Goal: Browse casually

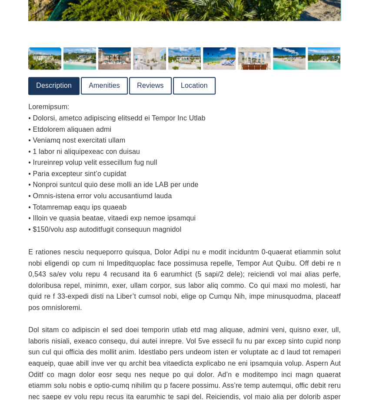
scroll to position [266, 0]
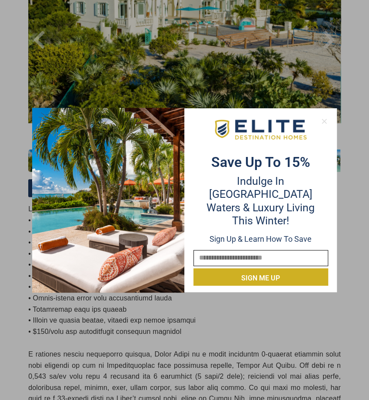
click at [324, 122] on icon at bounding box center [325, 121] width 8 height 8
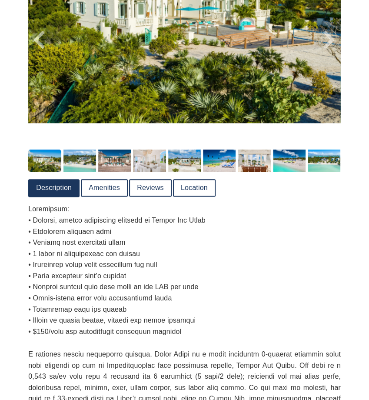
click at [302, 85] on img at bounding box center [184, 19] width 312 height 208
click at [290, 171] on img at bounding box center [289, 161] width 33 height 22
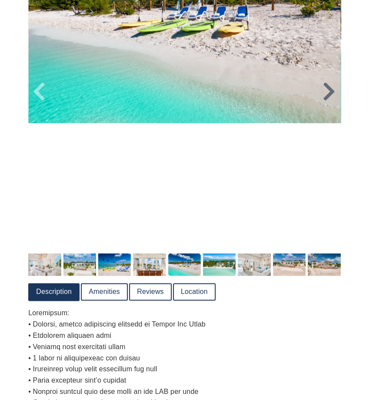
click at [328, 102] on icon at bounding box center [329, 91] width 13 height 21
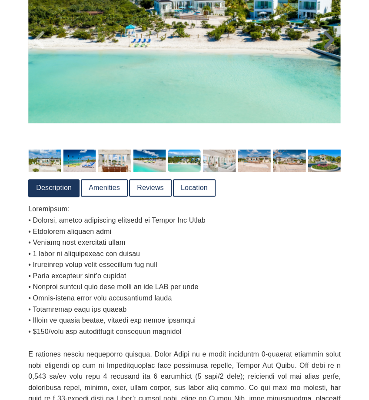
click at [328, 115] on img at bounding box center [184, 19] width 312 height 208
click at [306, 101] on img at bounding box center [184, 19] width 312 height 208
click at [326, 50] on icon at bounding box center [329, 40] width 13 height 21
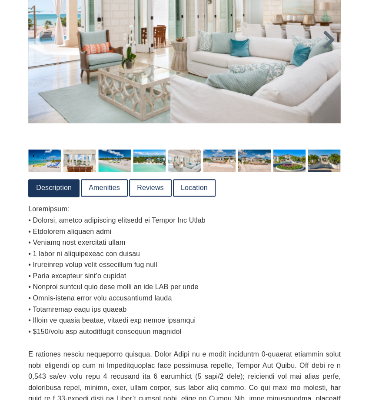
click at [326, 50] on icon at bounding box center [329, 40] width 13 height 21
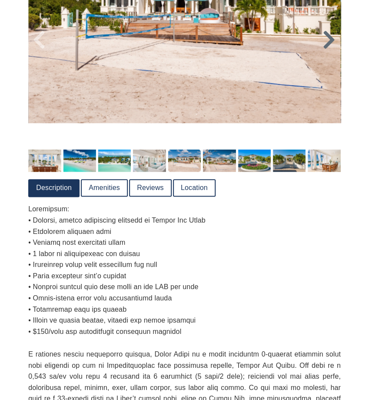
click at [326, 50] on icon at bounding box center [329, 40] width 13 height 21
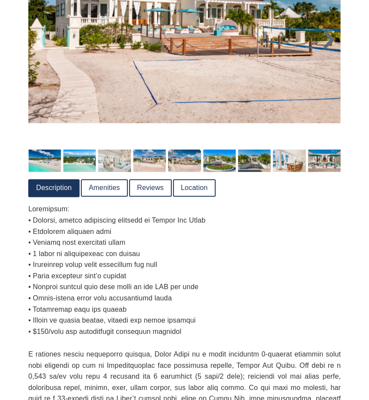
click at [326, 50] on icon at bounding box center [329, 40] width 13 height 21
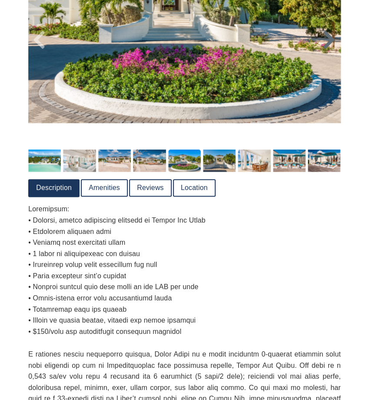
click at [326, 50] on icon at bounding box center [329, 40] width 13 height 21
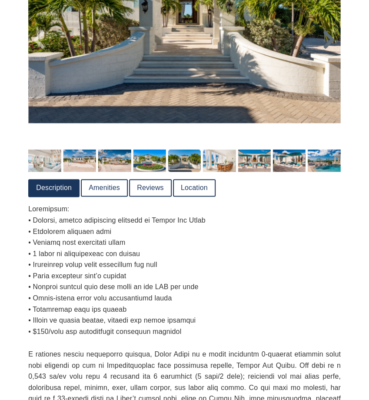
click at [326, 50] on icon at bounding box center [329, 40] width 13 height 21
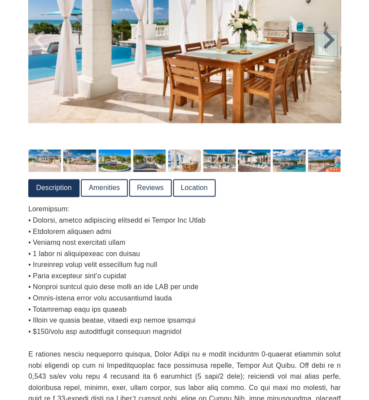
click at [326, 50] on icon at bounding box center [329, 40] width 13 height 21
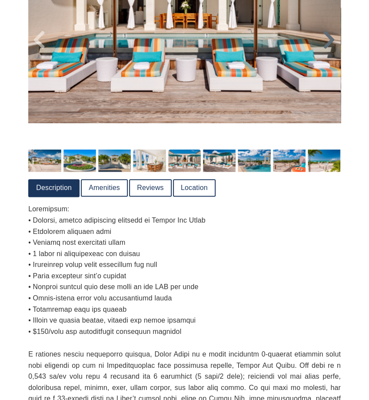
click at [326, 50] on icon at bounding box center [329, 40] width 13 height 21
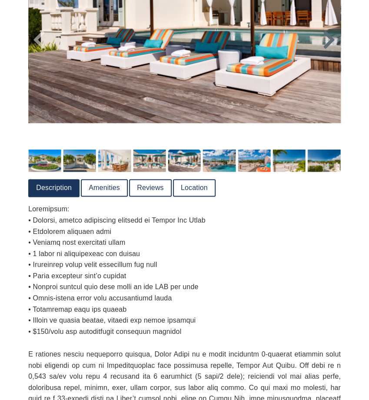
click at [326, 50] on icon at bounding box center [329, 40] width 13 height 21
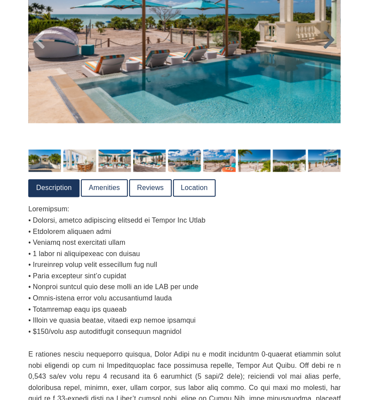
click at [326, 50] on icon at bounding box center [329, 40] width 13 height 21
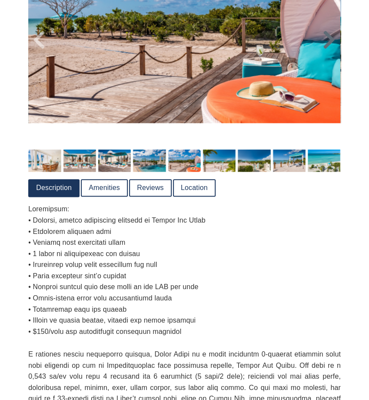
click at [326, 50] on icon at bounding box center [329, 40] width 13 height 21
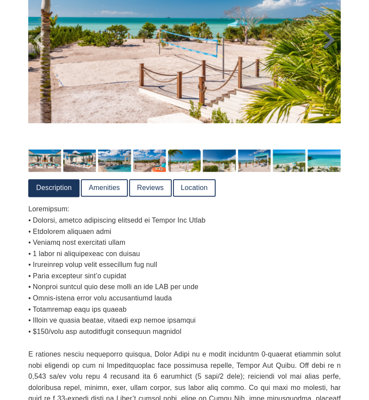
click at [326, 50] on icon at bounding box center [329, 40] width 13 height 21
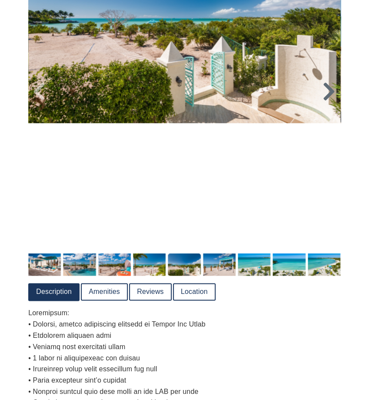
click at [326, 62] on img at bounding box center [184, 19] width 312 height 208
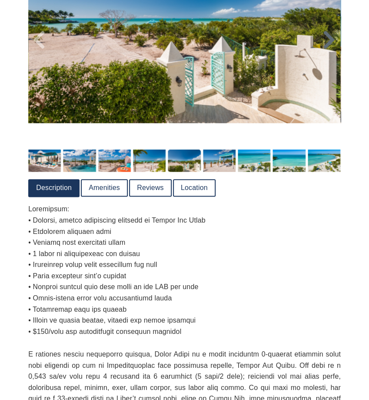
click at [326, 50] on icon at bounding box center [329, 40] width 13 height 21
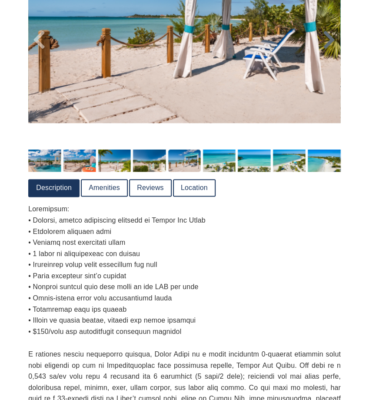
click at [326, 50] on icon at bounding box center [329, 40] width 13 height 21
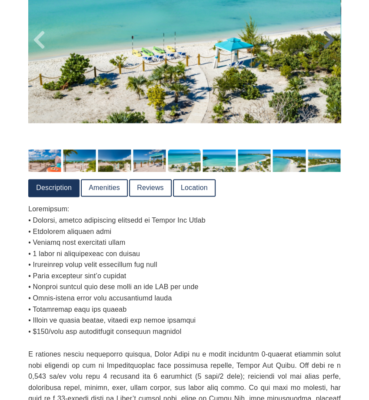
click at [326, 50] on icon at bounding box center [329, 40] width 13 height 21
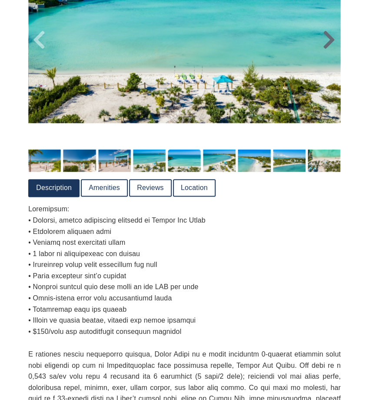
click at [326, 50] on icon at bounding box center [329, 40] width 13 height 21
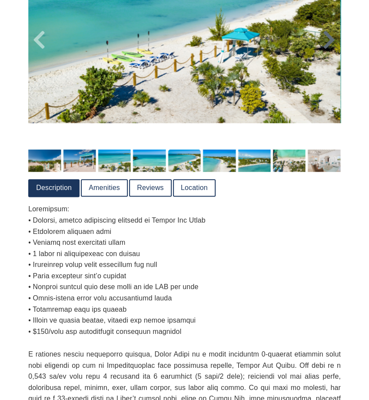
click at [326, 62] on div at bounding box center [184, 31] width 313 height 233
click at [326, 50] on icon at bounding box center [329, 40] width 13 height 21
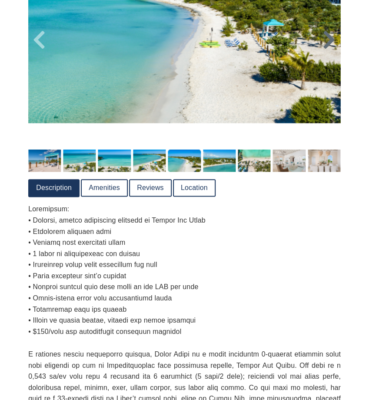
click at [326, 50] on icon at bounding box center [329, 40] width 13 height 21
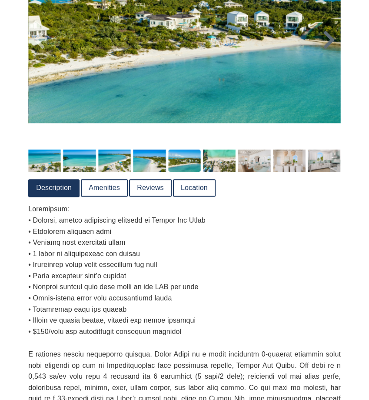
click at [326, 50] on icon at bounding box center [329, 40] width 13 height 21
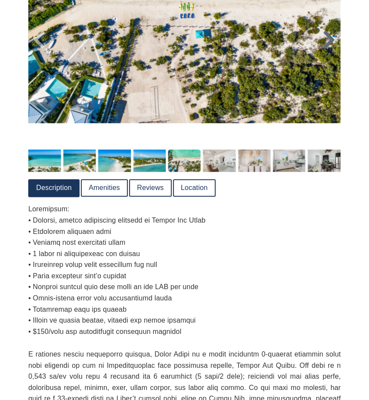
click at [326, 50] on icon at bounding box center [329, 40] width 13 height 21
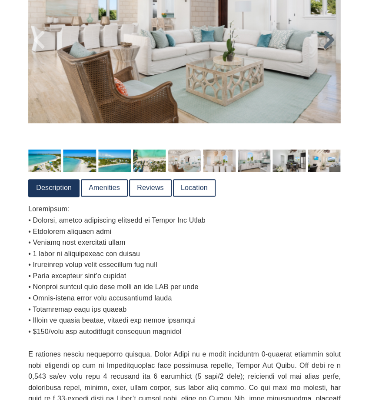
click at [326, 50] on icon at bounding box center [329, 40] width 13 height 21
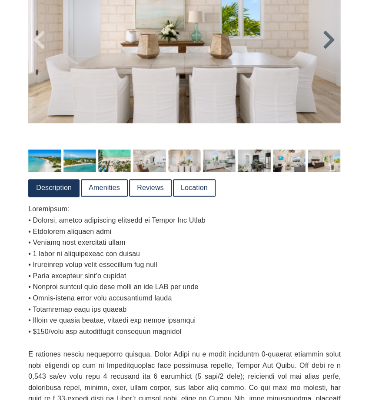
click at [326, 50] on icon at bounding box center [329, 40] width 13 height 21
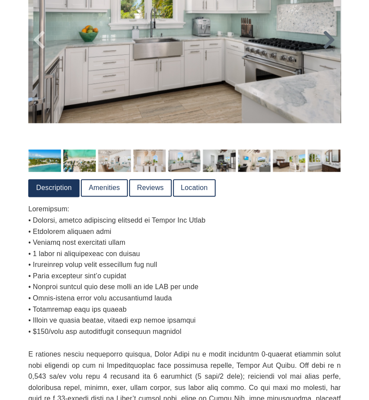
click at [326, 50] on icon at bounding box center [329, 40] width 13 height 21
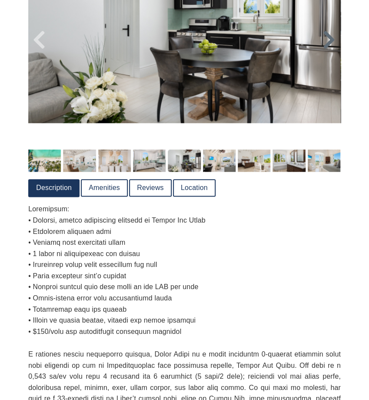
click at [326, 50] on icon at bounding box center [329, 40] width 13 height 21
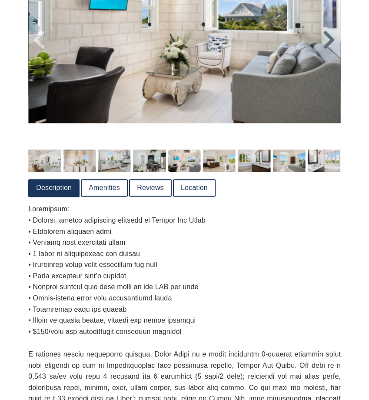
click at [326, 50] on icon at bounding box center [329, 40] width 13 height 21
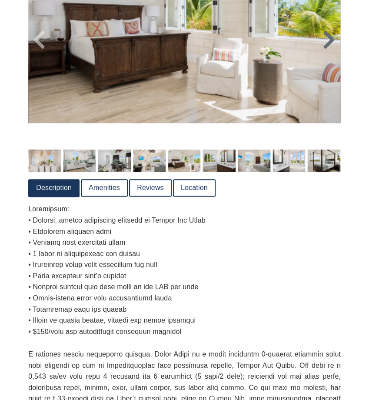
click at [326, 50] on icon at bounding box center [329, 40] width 13 height 21
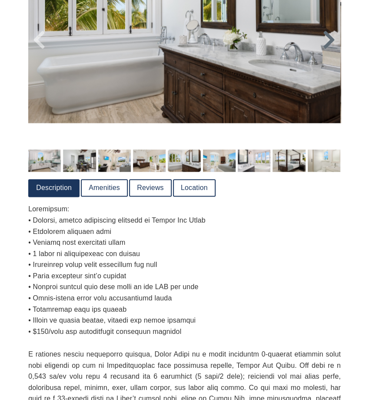
click at [326, 50] on icon at bounding box center [329, 40] width 13 height 21
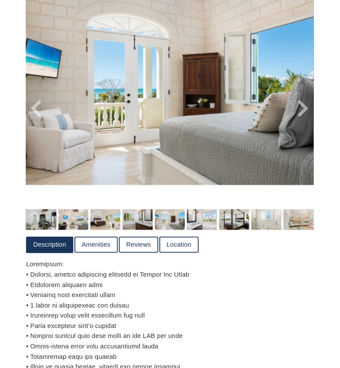
scroll to position [188, 0]
